Goal: Task Accomplishment & Management: Manage account settings

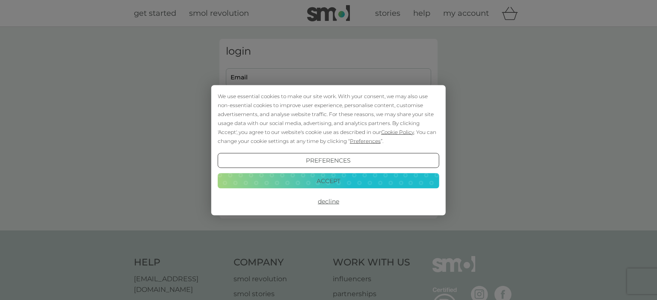
click at [360, 186] on button "Accept" at bounding box center [328, 181] width 221 height 15
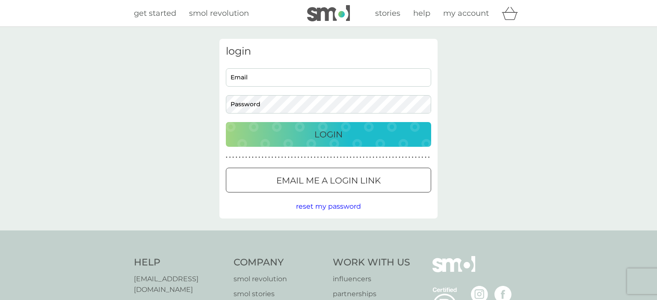
click at [306, 77] on input "Email" at bounding box center [328, 77] width 205 height 18
type input "[PERSON_NAME][EMAIL_ADDRESS][DOMAIN_NAME]"
click at [351, 133] on div "Login" at bounding box center [328, 135] width 188 height 14
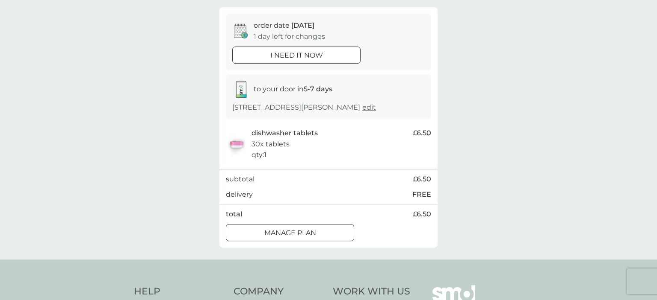
scroll to position [73, 0]
click at [286, 237] on div at bounding box center [289, 232] width 31 height 9
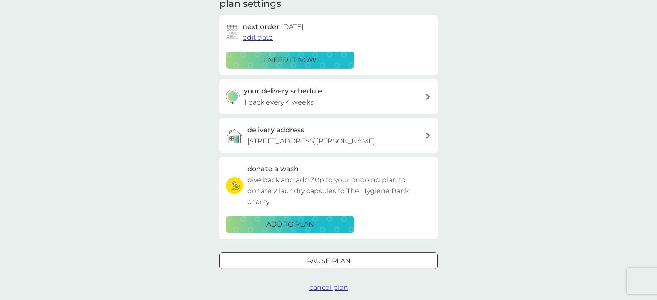
scroll to position [130, 0]
click at [295, 102] on p "1 pack every 4 weeks" at bounding box center [279, 102] width 70 height 11
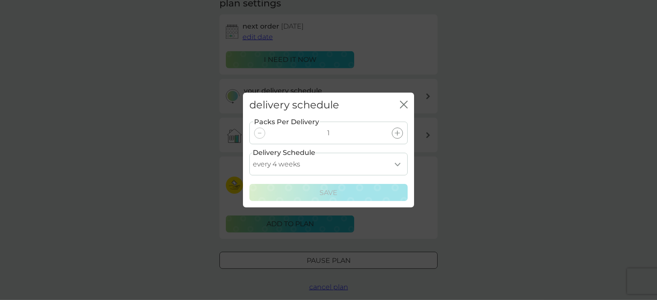
click at [249, 153] on select "every 1 week every 2 weeks every 3 weeks every 4 weeks every 5 weeks every 6 we…" at bounding box center [328, 164] width 158 height 23
select select "56"
click option "every 8 weeks" at bounding box center [0, 0] width 0 height 0
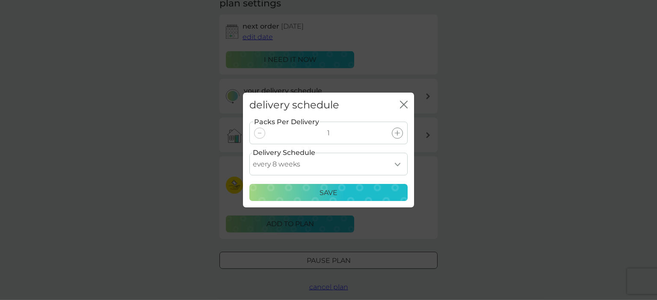
click at [354, 191] on div "Save" at bounding box center [328, 193] width 147 height 11
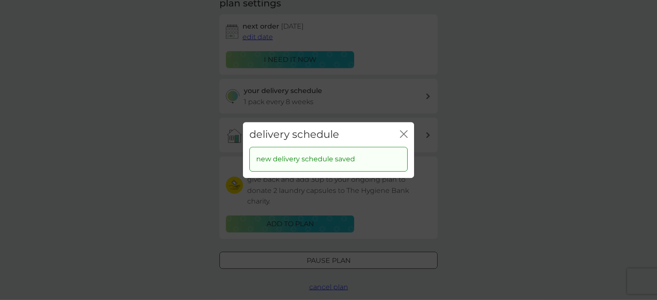
click at [403, 136] on icon "close" at bounding box center [404, 134] width 8 height 8
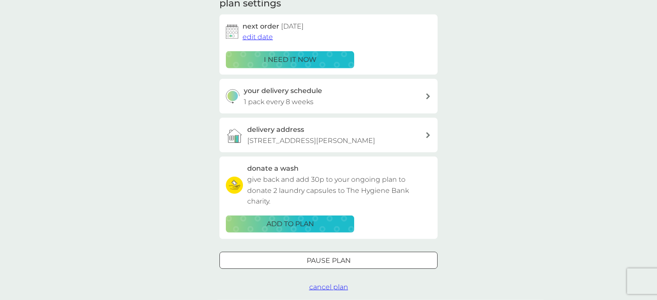
click at [261, 36] on span "edit date" at bounding box center [257, 37] width 30 height 8
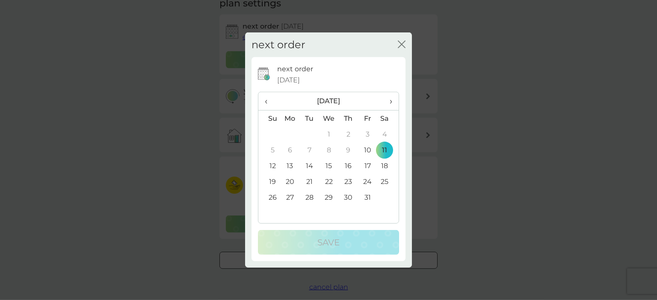
click at [368, 197] on td "31" at bounding box center [367, 198] width 19 height 16
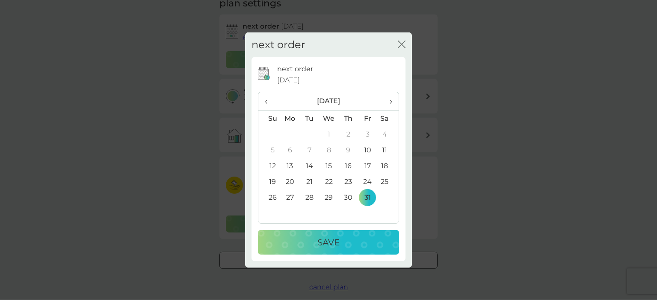
click at [343, 246] on div "Save" at bounding box center [328, 243] width 124 height 14
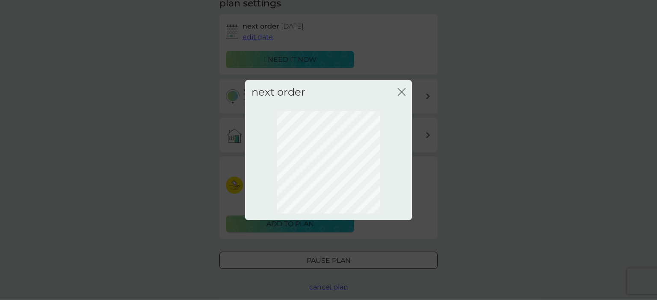
scroll to position [58, 0]
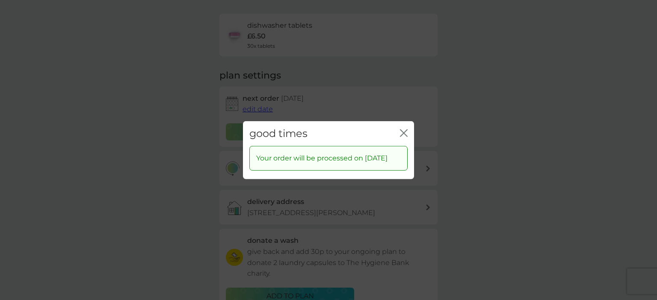
click at [400, 131] on icon "close" at bounding box center [404, 133] width 8 height 8
